Goal: Task Accomplishment & Management: Manage account settings

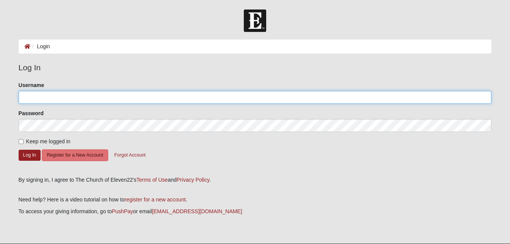
click at [264, 99] on input "Username" at bounding box center [255, 97] width 473 height 13
type input "[EMAIL_ADDRESS][DOMAIN_NAME]"
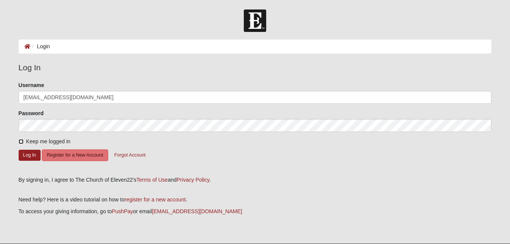
click at [22, 140] on input "Keep me logged in" at bounding box center [21, 141] width 5 height 5
checkbox input "true"
click at [25, 154] on button "Log In" at bounding box center [30, 155] width 22 height 11
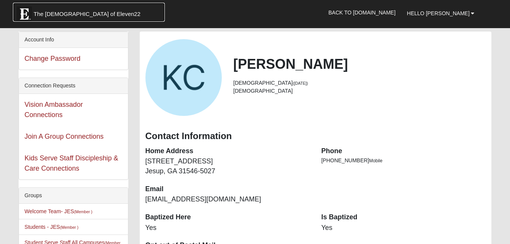
click at [30, 10] on img at bounding box center [24, 13] width 15 height 15
